Goal: Book appointment/travel/reservation

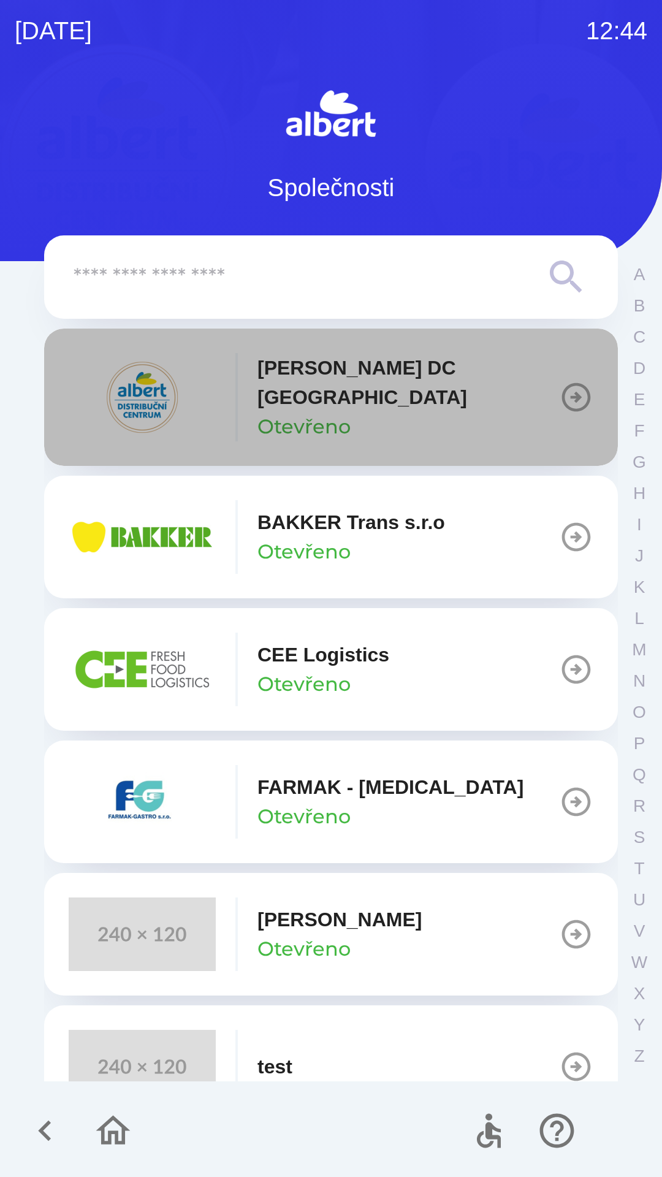
click at [435, 388] on p "[PERSON_NAME] DC [GEOGRAPHIC_DATA]" at bounding box center [409, 382] width 302 height 59
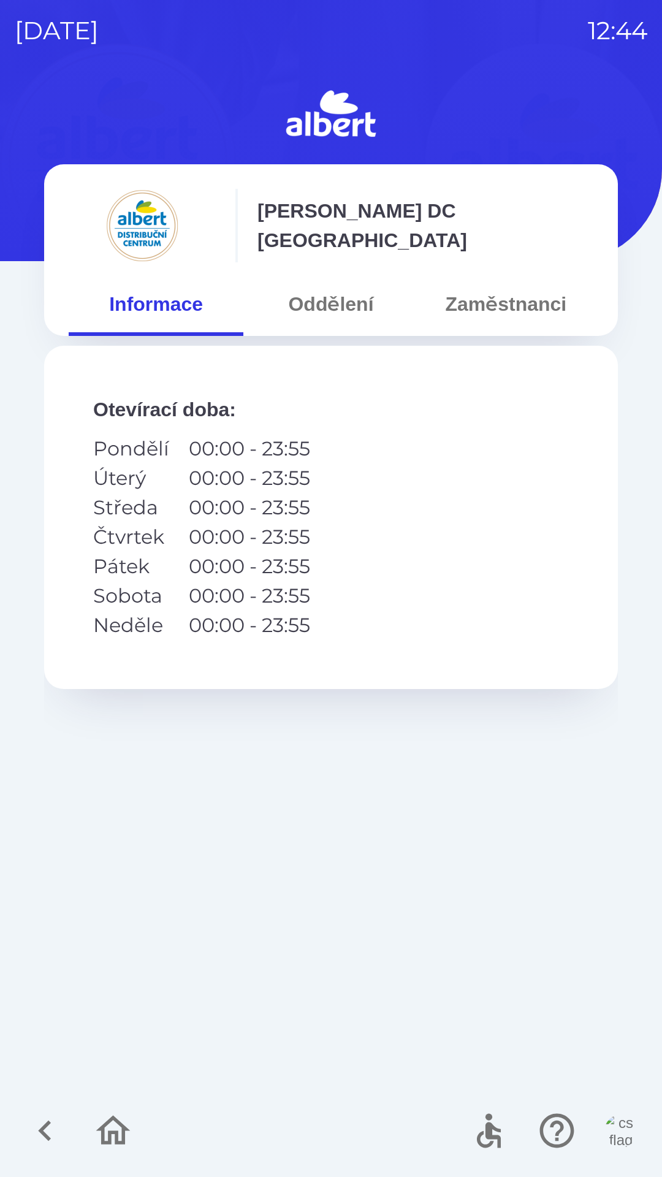
click at [509, 286] on button "Zaměstnanci" at bounding box center [506, 304] width 175 height 44
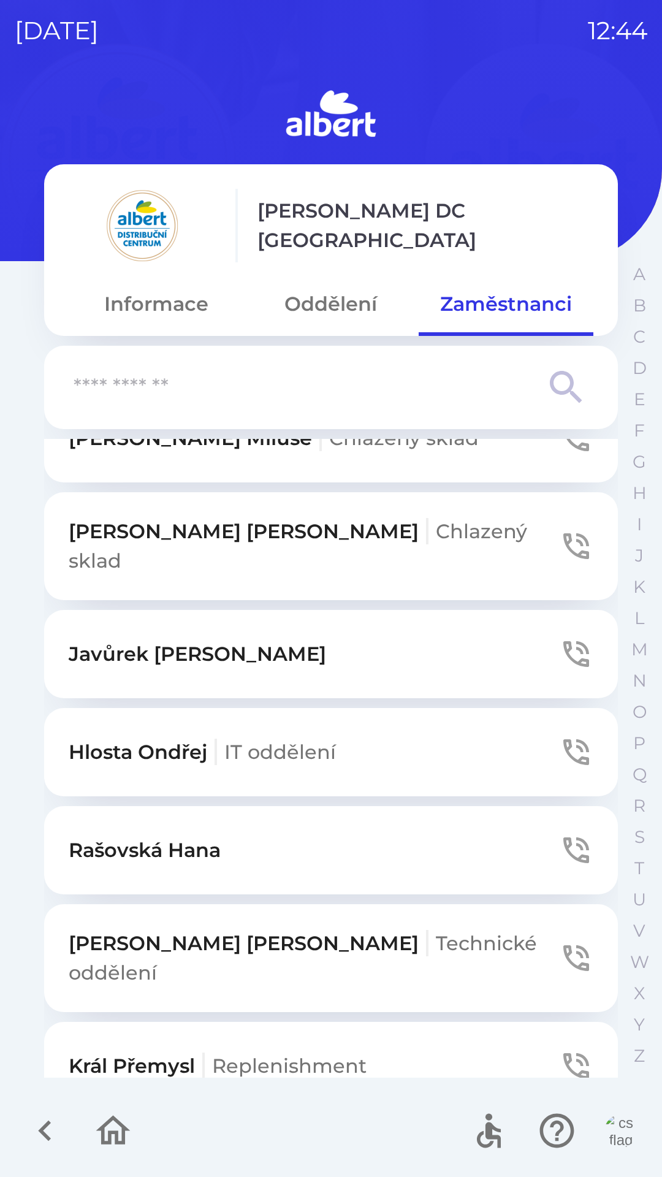
scroll to position [928, 0]
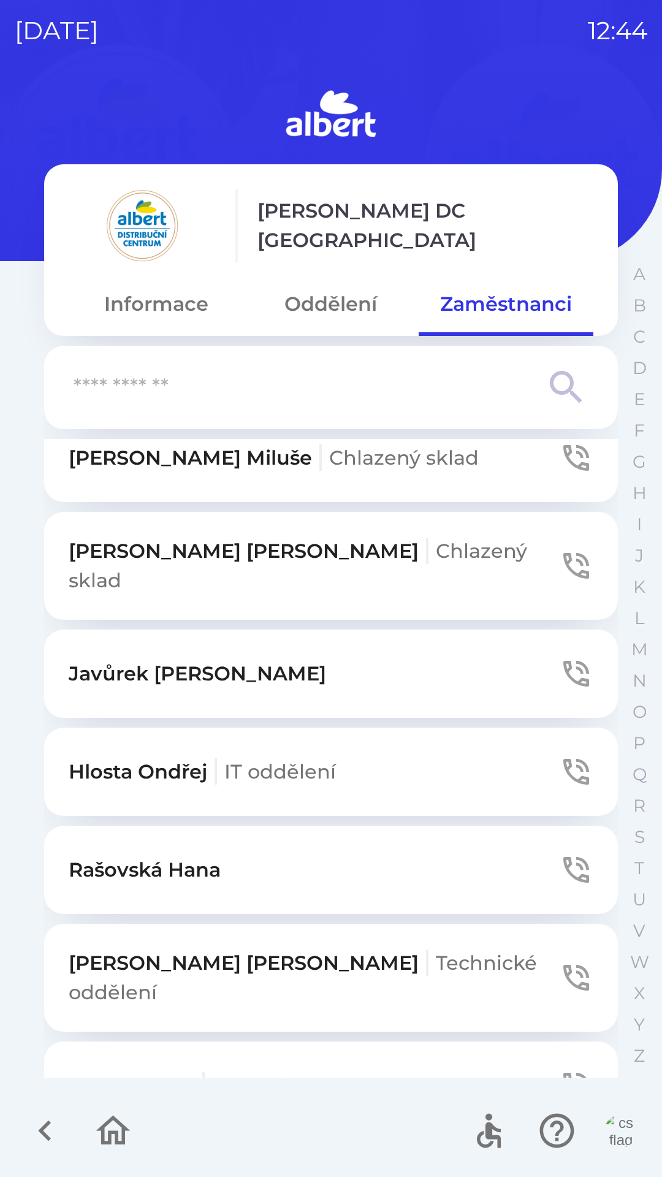
click at [188, 757] on p "[PERSON_NAME] IT oddělení" at bounding box center [202, 771] width 267 height 29
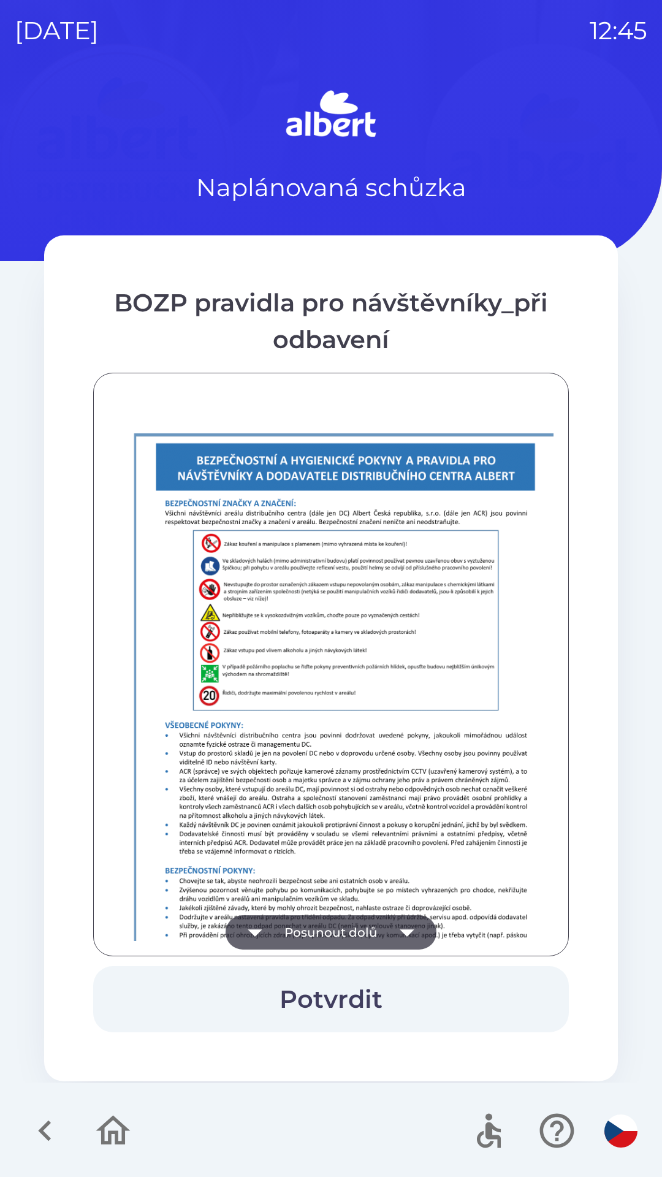
scroll to position [861, 0]
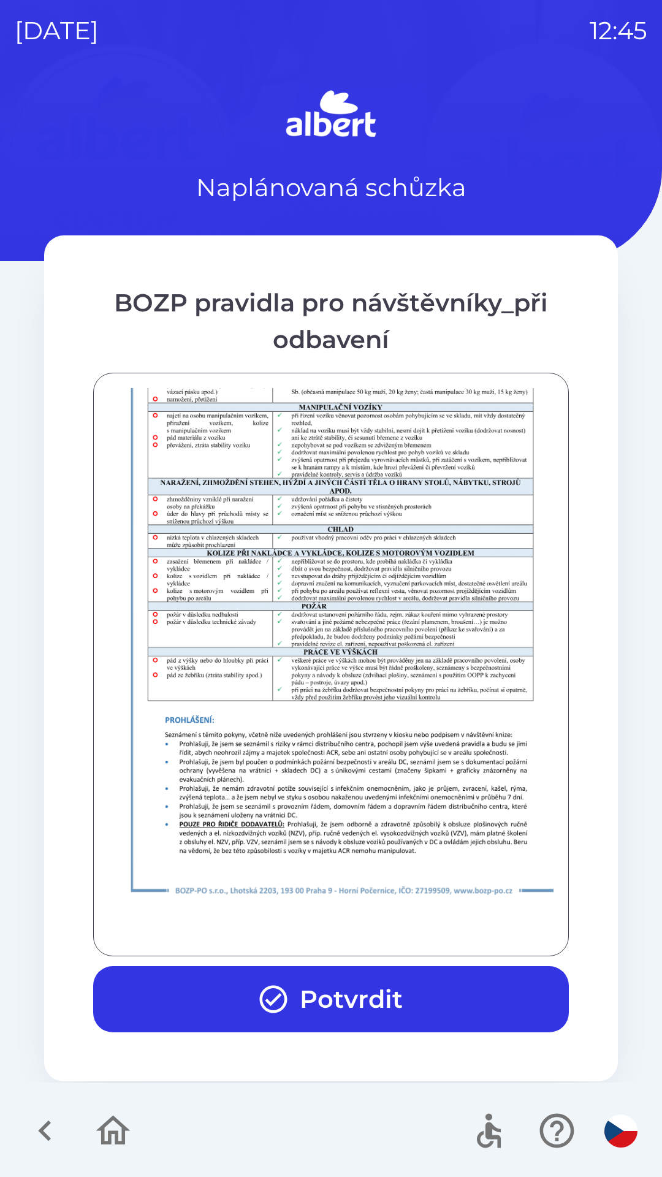
click at [373, 991] on button "Potvrdit" at bounding box center [331, 999] width 476 height 66
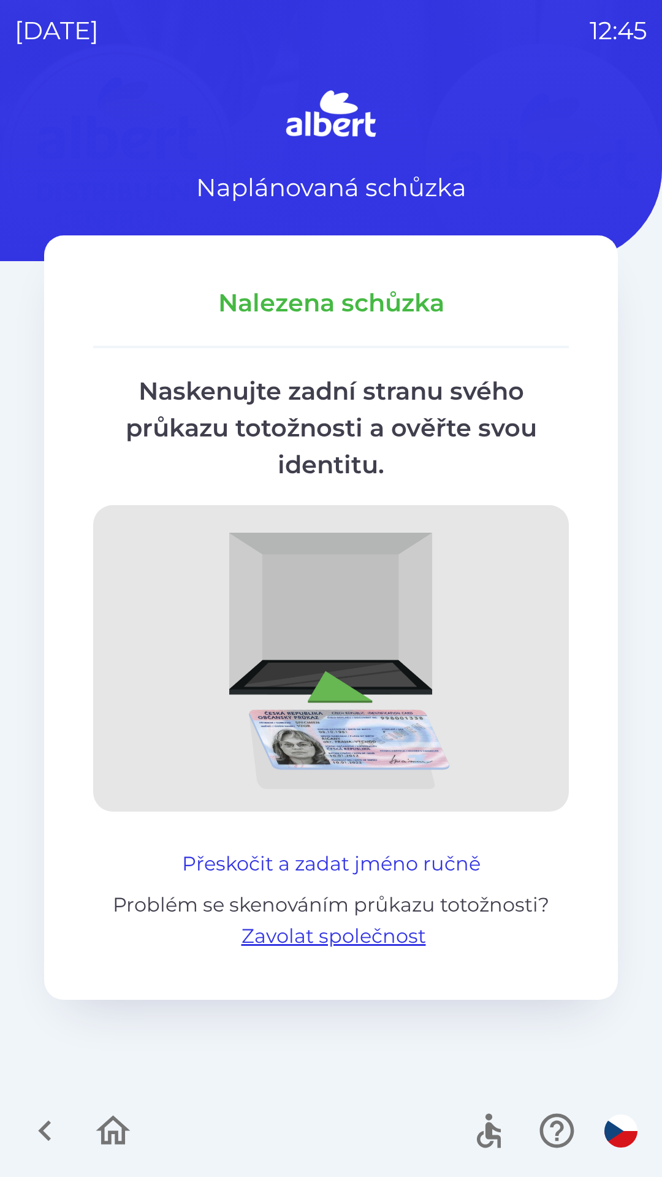
click at [359, 860] on button "Přeskočit a zadat jméno ručně" at bounding box center [331, 863] width 308 height 29
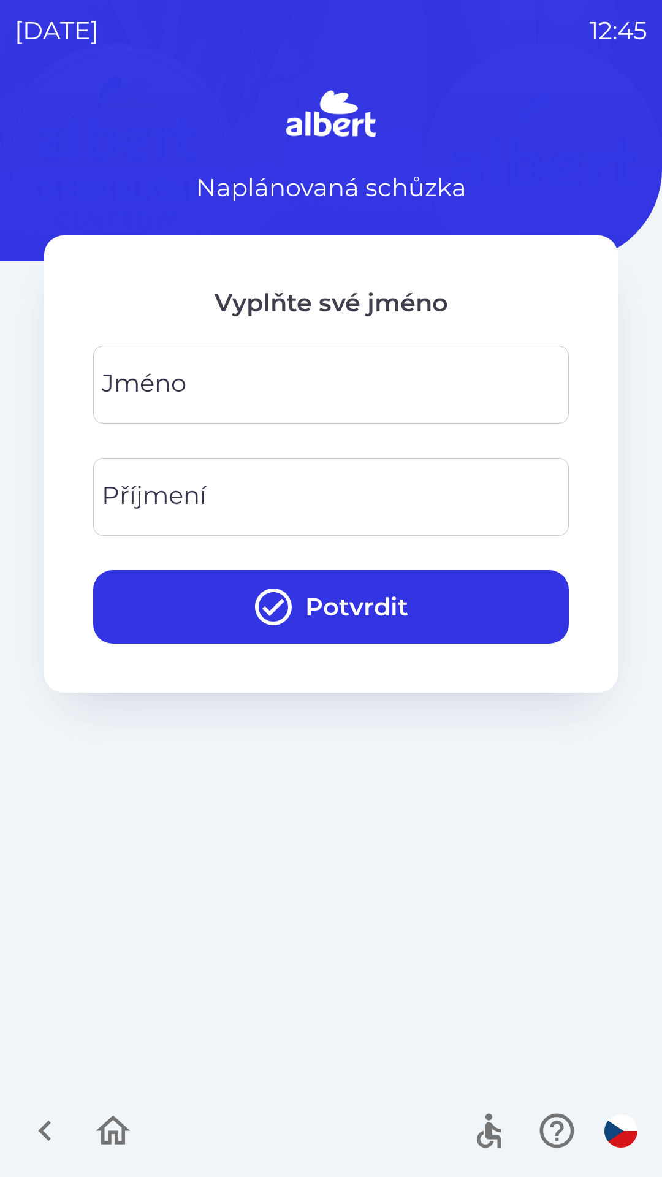
click at [289, 379] on input "Jméno" at bounding box center [331, 385] width 446 height 48
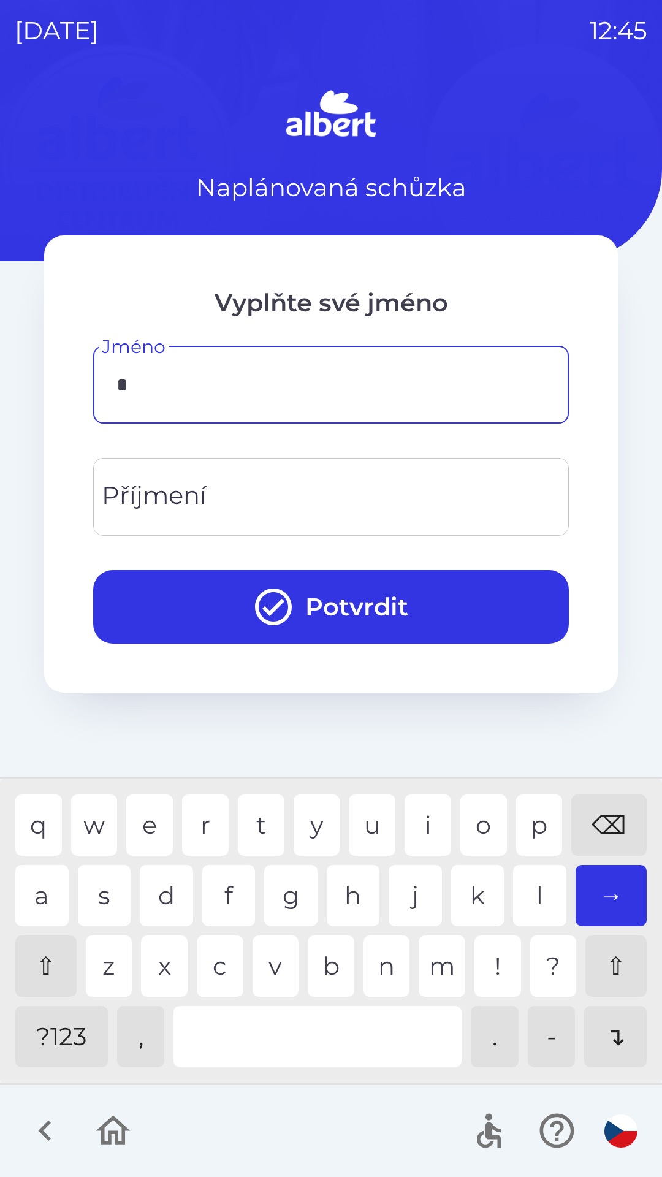
click at [472, 801] on div "o" at bounding box center [483, 825] width 47 height 61
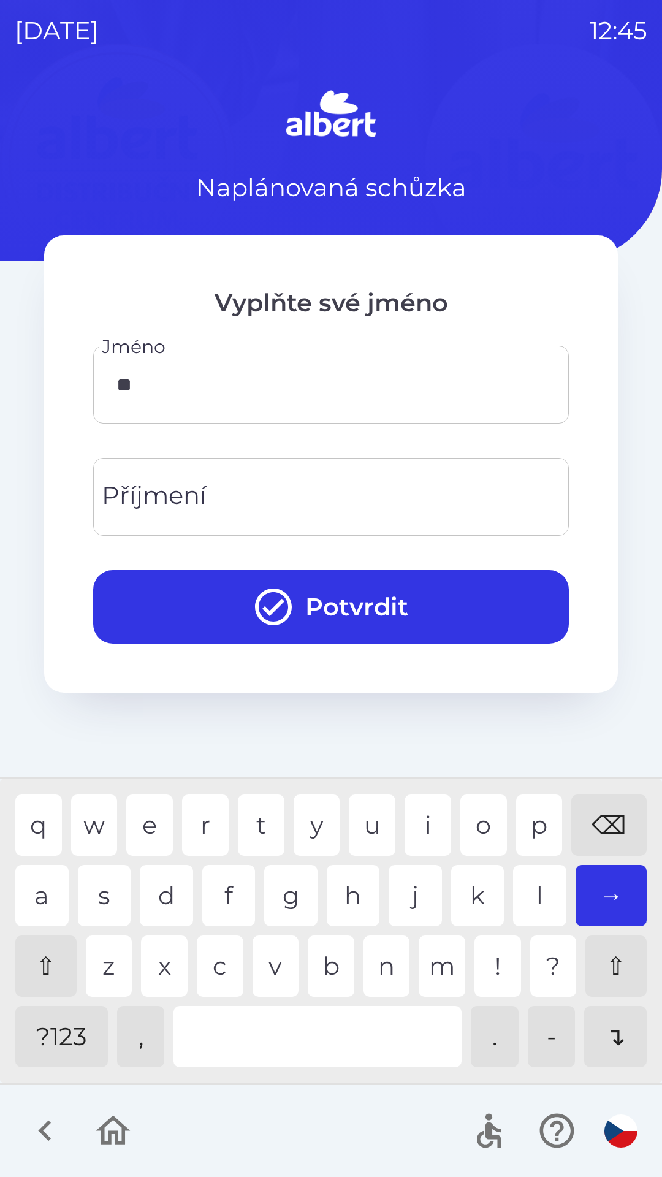
click at [387, 952] on div "n" at bounding box center [387, 966] width 47 height 61
click at [171, 888] on div "d" at bounding box center [166, 895] width 53 height 61
type input "******"
click at [410, 892] on div "j" at bounding box center [415, 895] width 53 height 61
click at [276, 496] on input "Příjmení" at bounding box center [331, 497] width 446 height 48
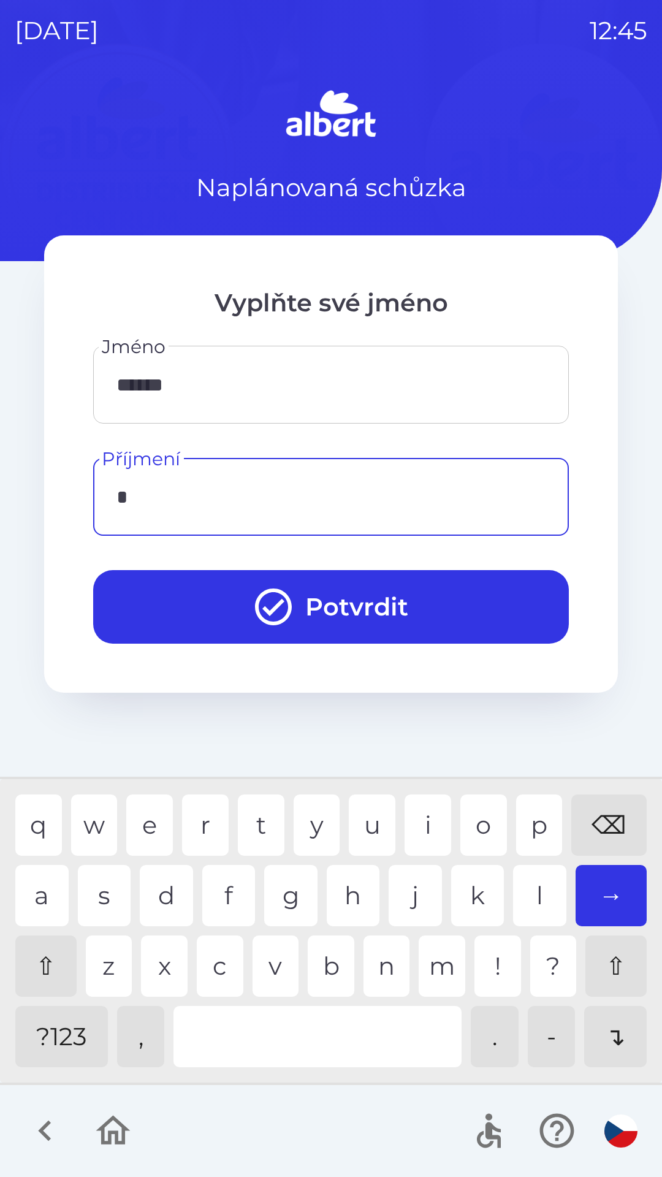
click at [101, 890] on div "s" at bounding box center [104, 895] width 53 height 61
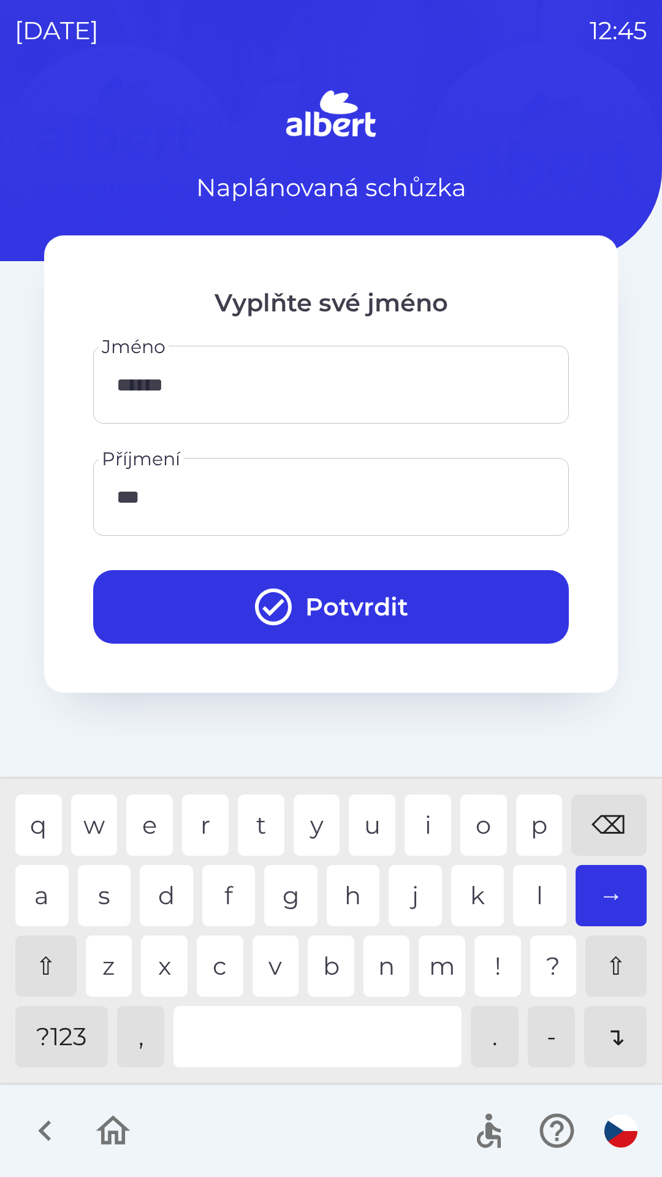
click at [484, 902] on div "k" at bounding box center [477, 895] width 53 height 61
click at [487, 809] on div "o" at bounding box center [483, 825] width 47 height 61
type input "*****"
click at [384, 609] on button "Potvrdit" at bounding box center [331, 607] width 476 height 74
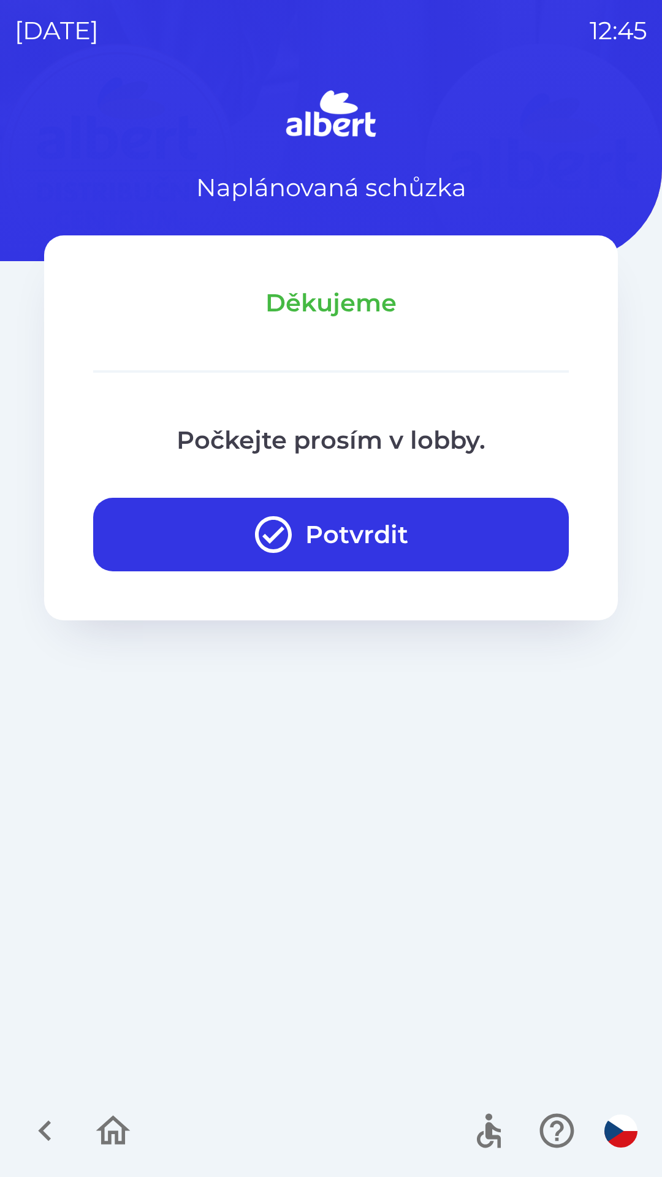
click at [345, 534] on button "Potvrdit" at bounding box center [331, 535] width 476 height 74
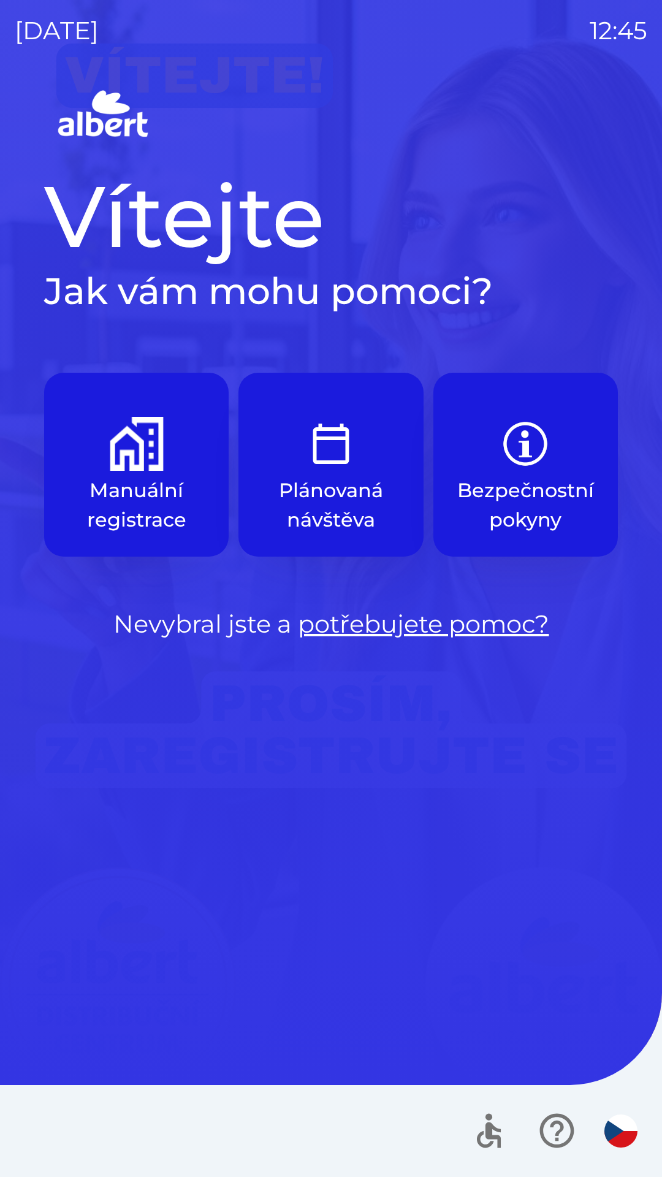
click at [132, 461] on img "button" at bounding box center [137, 444] width 54 height 54
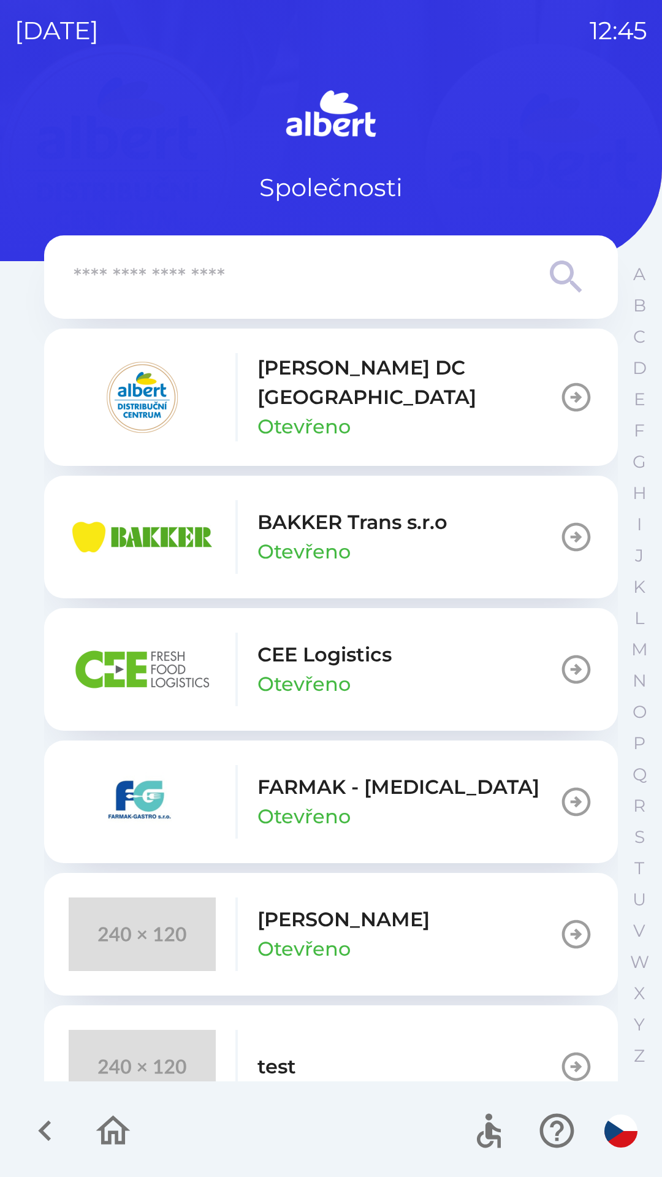
click at [469, 396] on button "[PERSON_NAME] DC [GEOGRAPHIC_DATA] Otevřeno" at bounding box center [331, 397] width 574 height 137
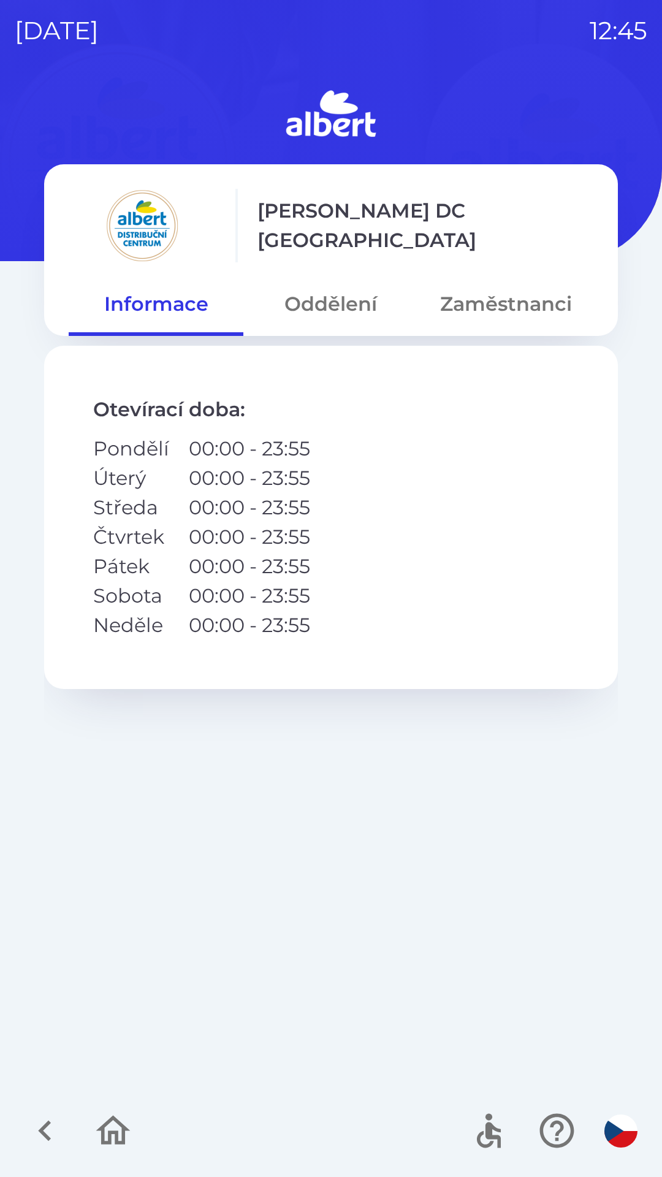
click at [491, 299] on button "Zaměstnanci" at bounding box center [506, 304] width 175 height 44
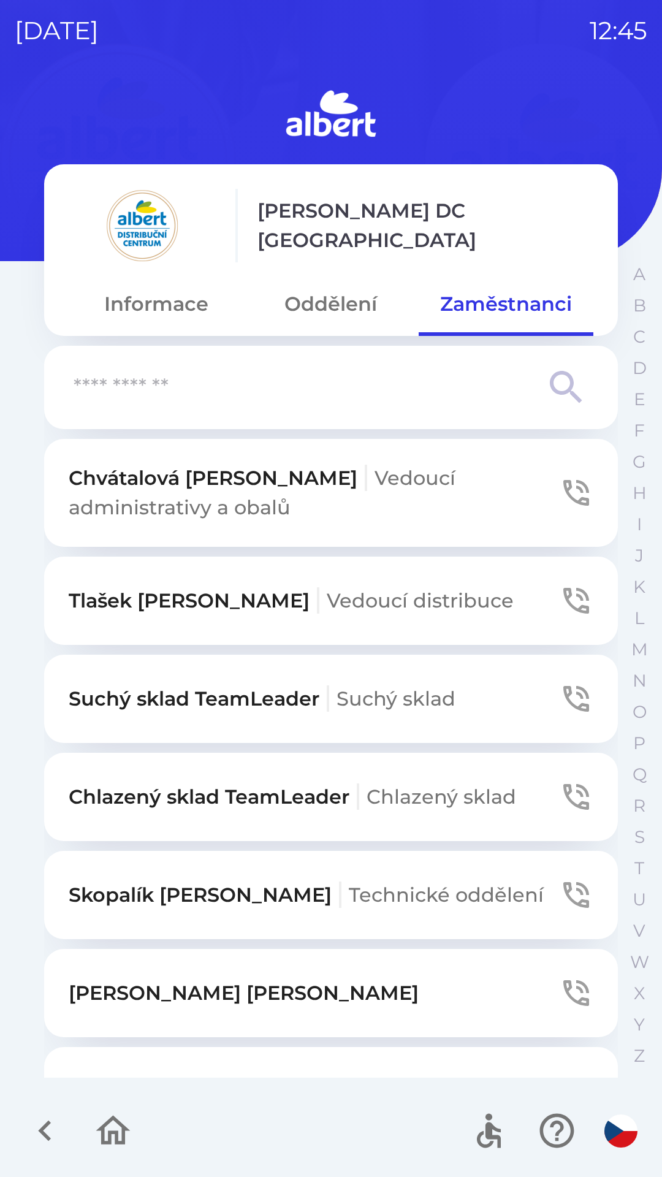
click at [197, 383] on input "text" at bounding box center [307, 388] width 466 height 34
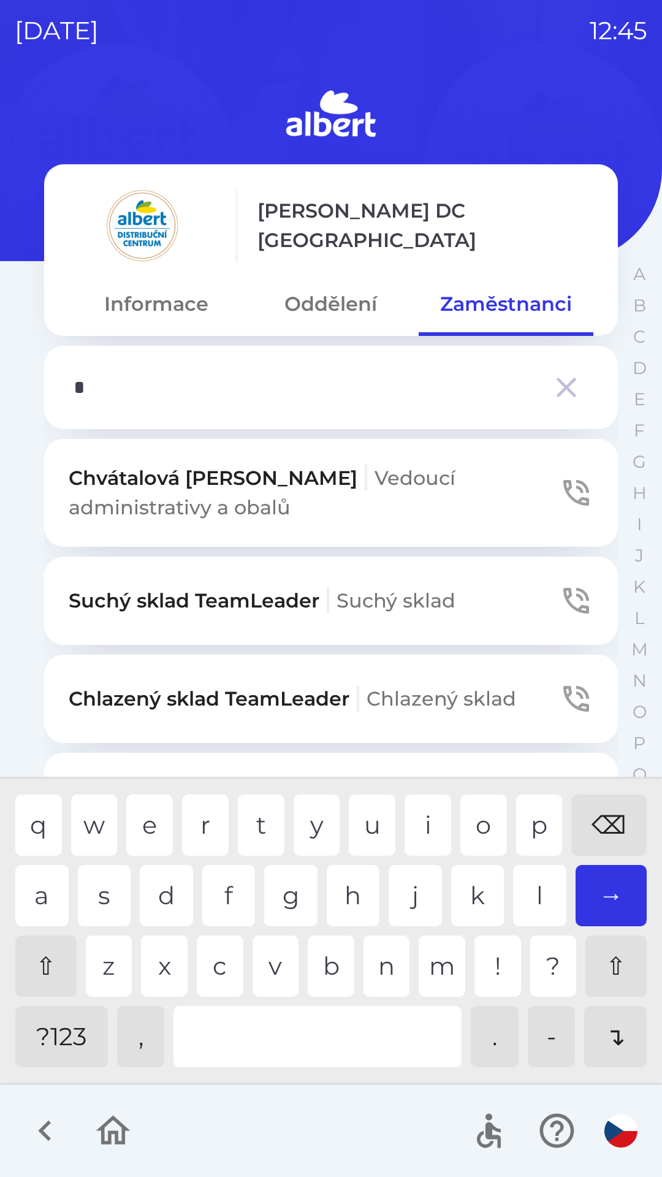
click at [510, 898] on div "a s d f g h j k l →" at bounding box center [331, 895] width 632 height 61
type input "**"
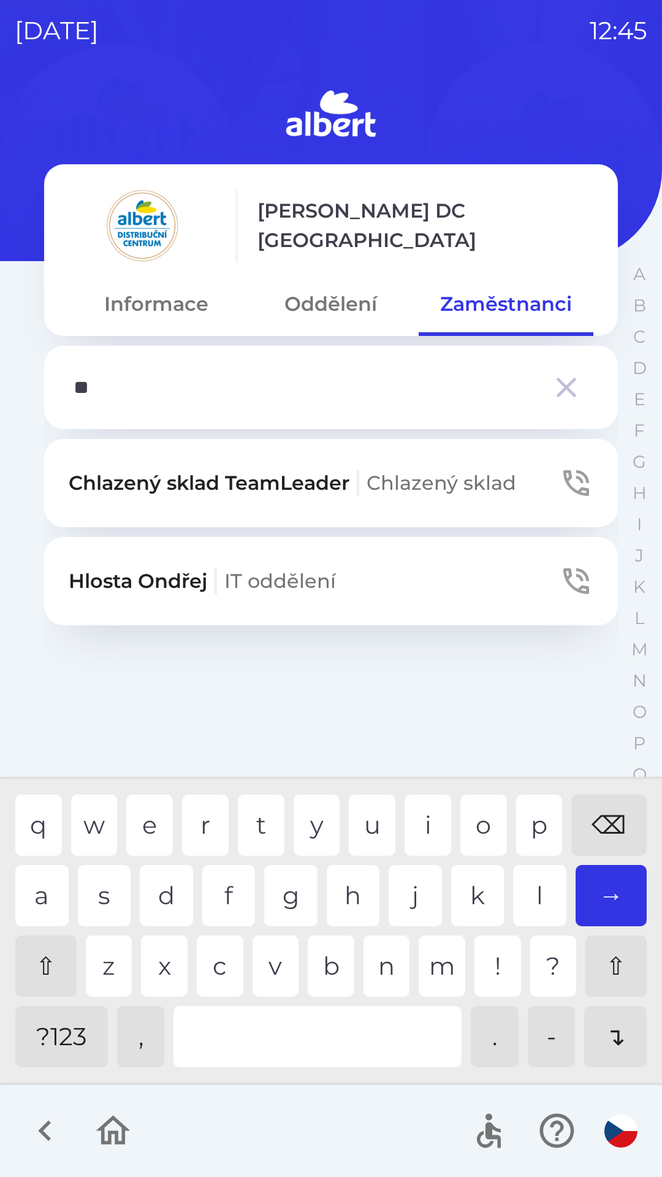
click at [524, 890] on div "l" at bounding box center [539, 895] width 53 height 61
click at [263, 588] on span "IT oddělení" at bounding box center [280, 581] width 112 height 24
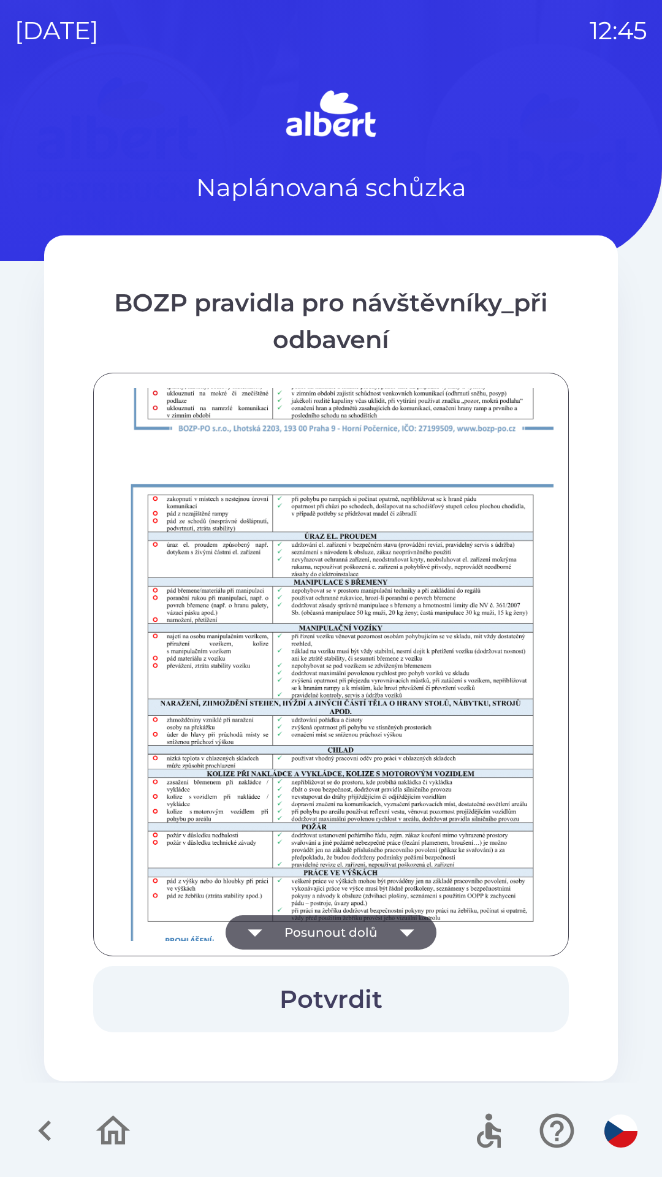
scroll to position [861, 0]
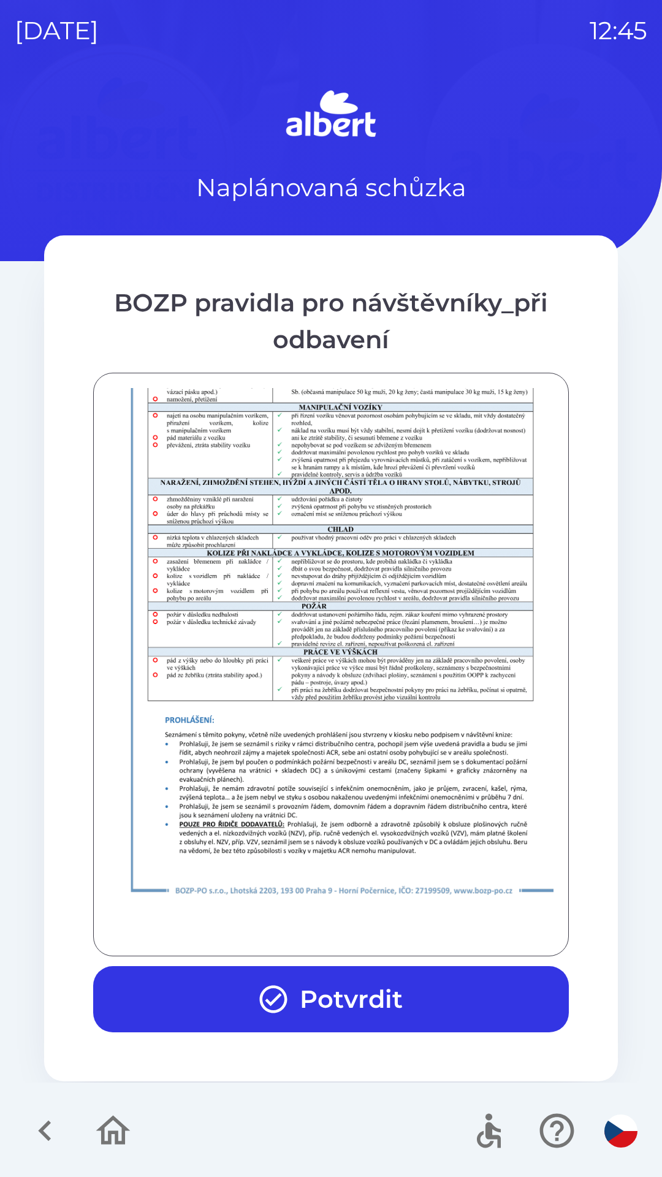
click at [371, 996] on button "Potvrdit" at bounding box center [331, 999] width 476 height 66
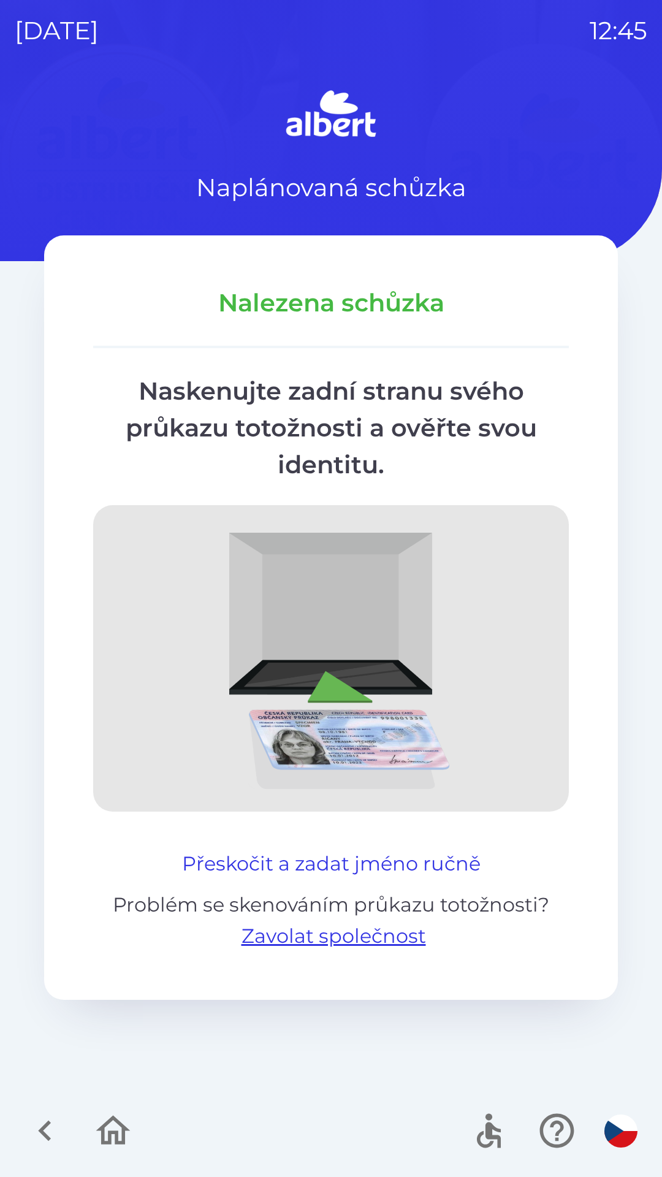
click at [375, 862] on button "Přeskočit a zadat jméno ručně" at bounding box center [331, 863] width 308 height 29
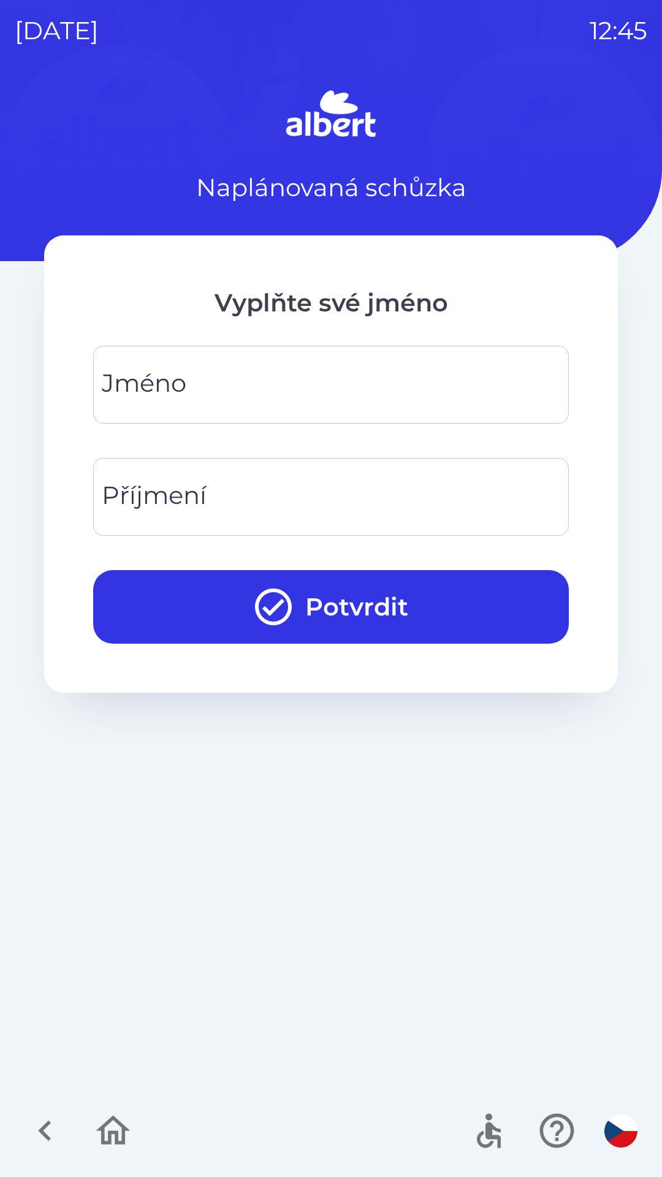
click at [221, 388] on input "Jméno" at bounding box center [331, 385] width 446 height 48
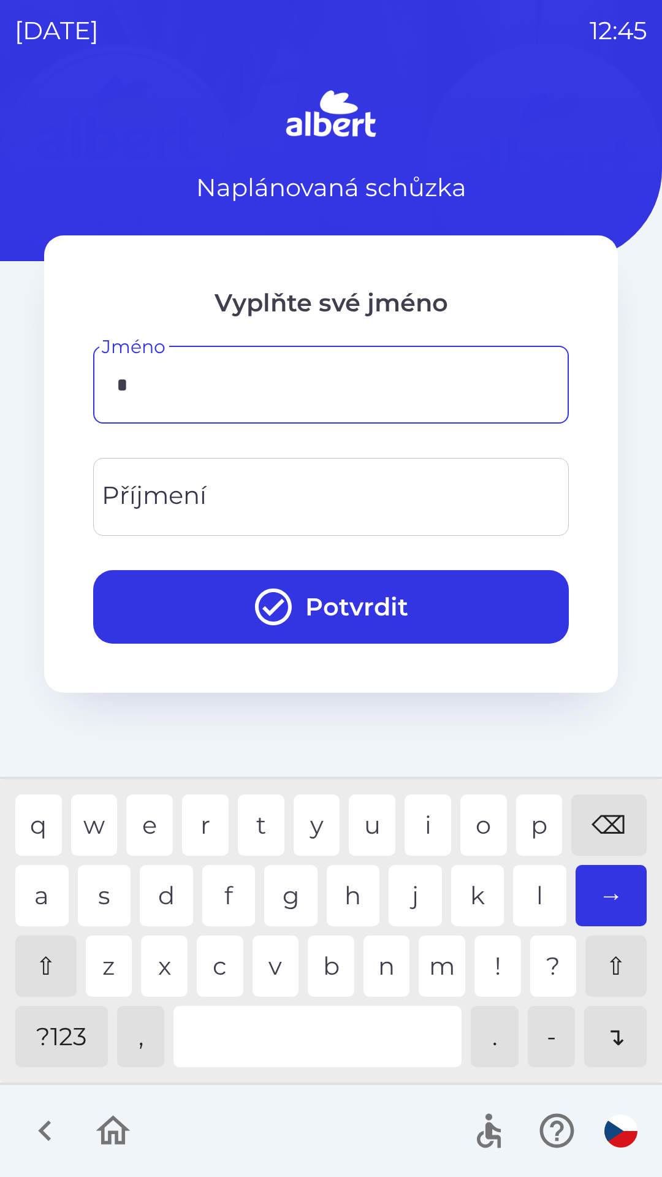
click at [430, 961] on div "m" at bounding box center [442, 966] width 47 height 61
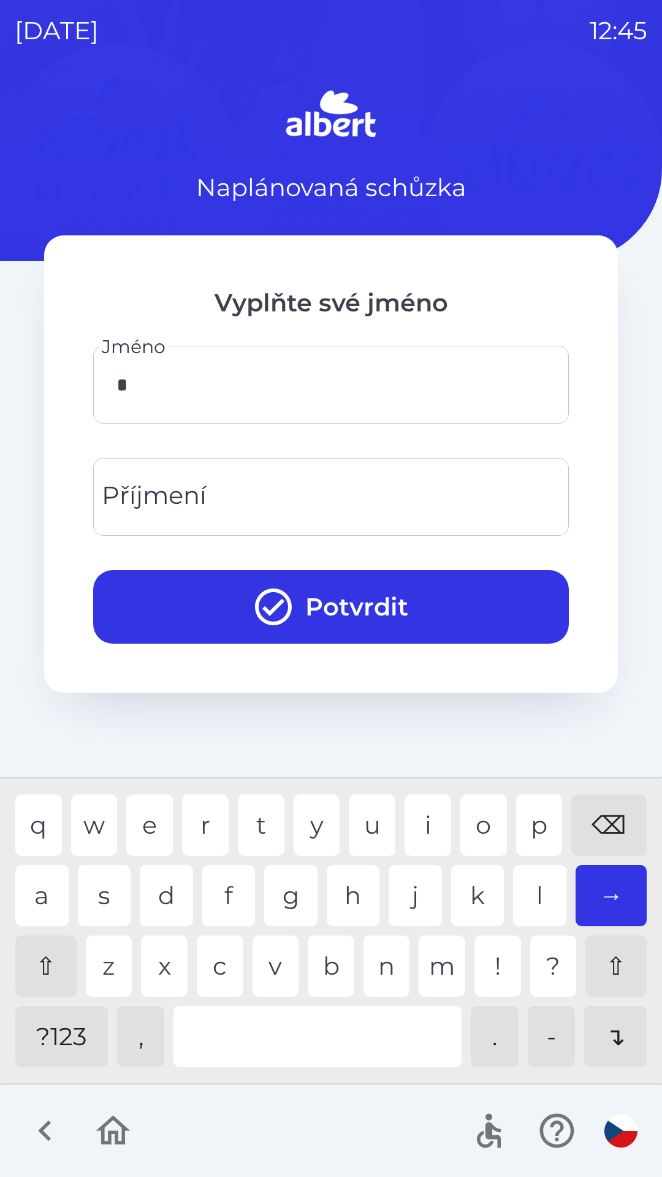
click at [15, 891] on div "q w e r t y u i o p ⌫ a s d f g h j k l → ⇧ z x c v b n m ! ? ⇧ ?123 , . - ↴" at bounding box center [331, 930] width 656 height 297
click at [260, 823] on div "t" at bounding box center [261, 825] width 47 height 61
click at [598, 816] on div "⌫" at bounding box center [608, 825] width 75 height 61
click at [605, 823] on div "⌫" at bounding box center [608, 825] width 75 height 61
click at [199, 835] on div "r" at bounding box center [205, 825] width 47 height 61
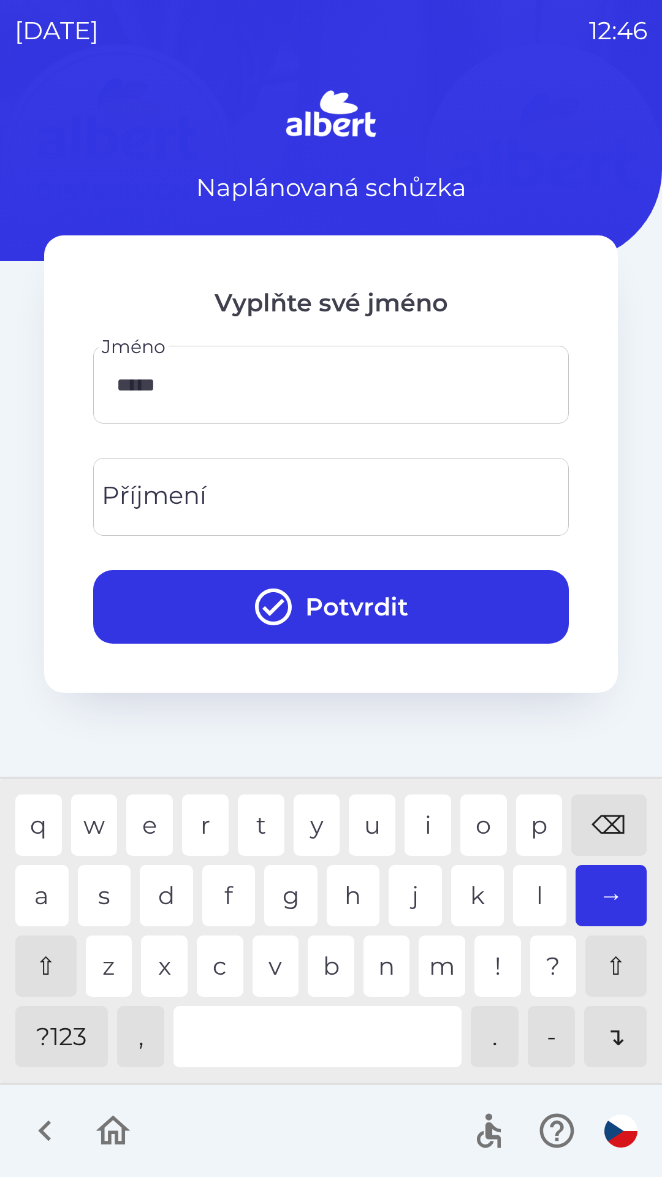
click at [422, 821] on div "i" at bounding box center [428, 825] width 47 height 61
type input "******"
click at [226, 507] on input "Příjmení" at bounding box center [331, 497] width 446 height 48
click at [480, 826] on div "o" at bounding box center [483, 825] width 47 height 61
click at [537, 835] on div "p" at bounding box center [539, 825] width 47 height 61
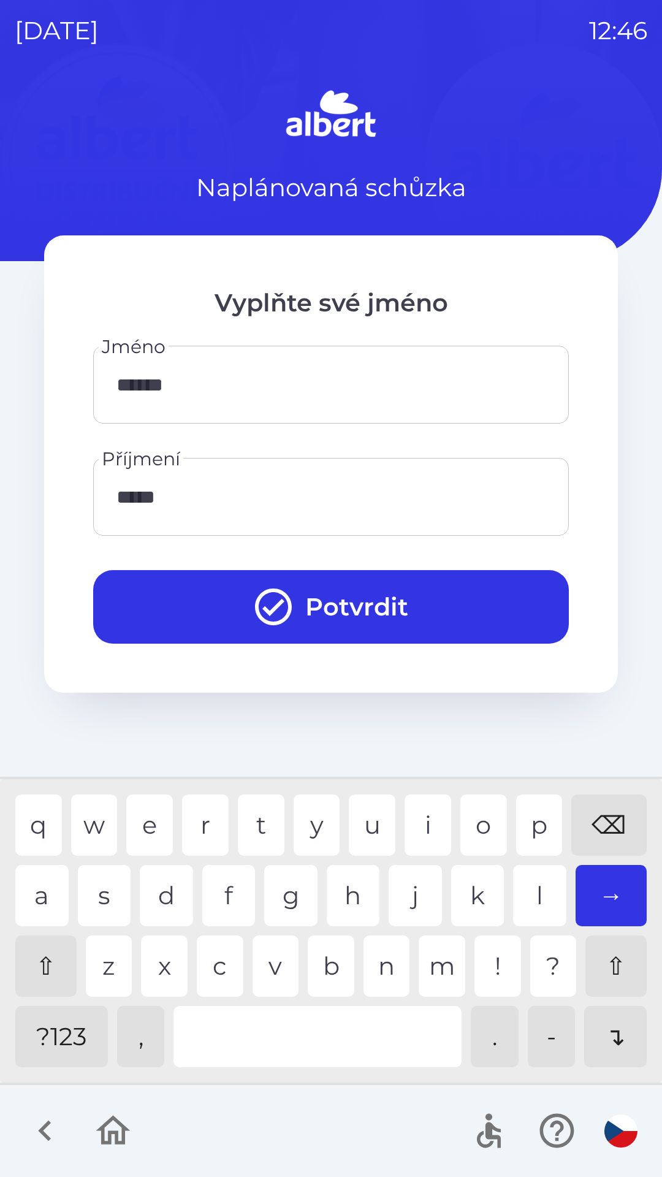
click at [207, 812] on div "r" at bounding box center [205, 825] width 47 height 61
click at [156, 816] on div "e" at bounding box center [149, 825] width 47 height 61
type input "********"
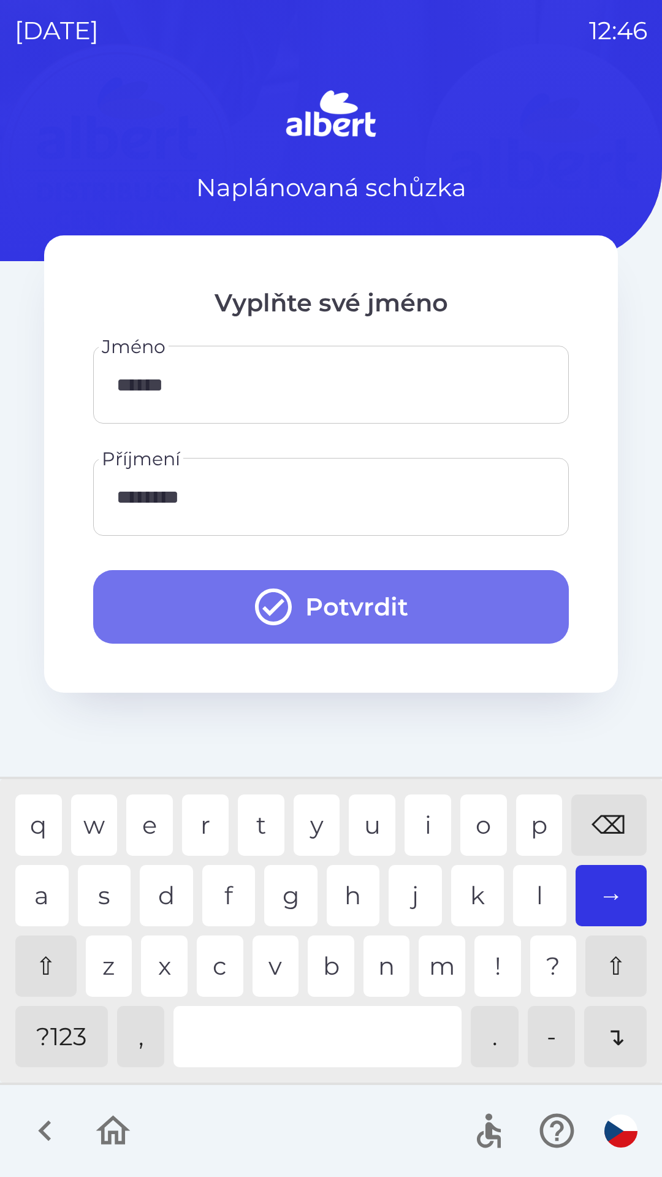
click at [324, 604] on button "Potvrdit" at bounding box center [331, 607] width 476 height 74
